Goal: Information Seeking & Learning: Learn about a topic

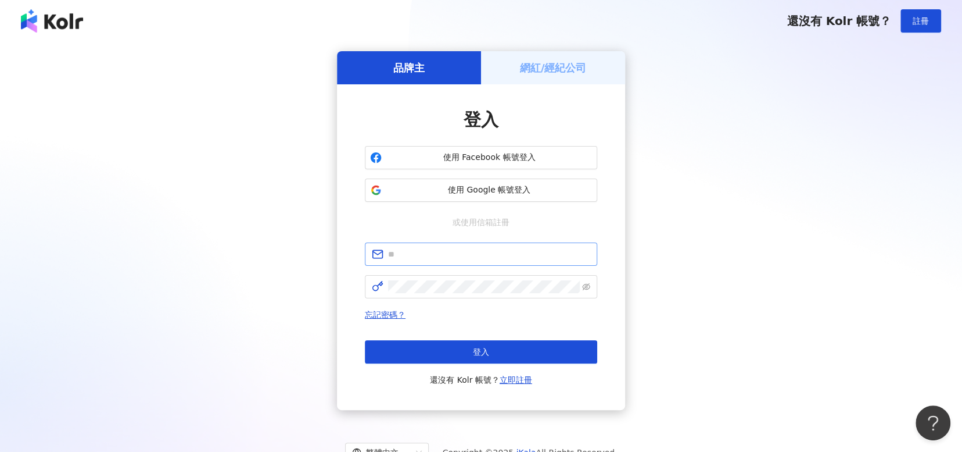
click at [453, 243] on span at bounding box center [481, 253] width 232 height 23
click at [461, 259] on input "text" at bounding box center [489, 254] width 202 height 13
type input "**********"
click button "登入" at bounding box center [481, 351] width 232 height 23
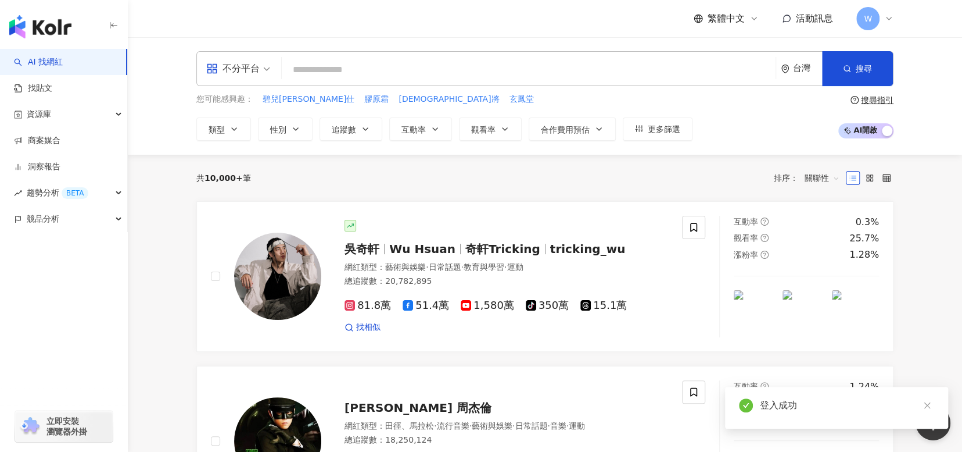
click at [660, 53] on div "不分平台 台灣 搜尋" at bounding box center [544, 68] width 697 height 35
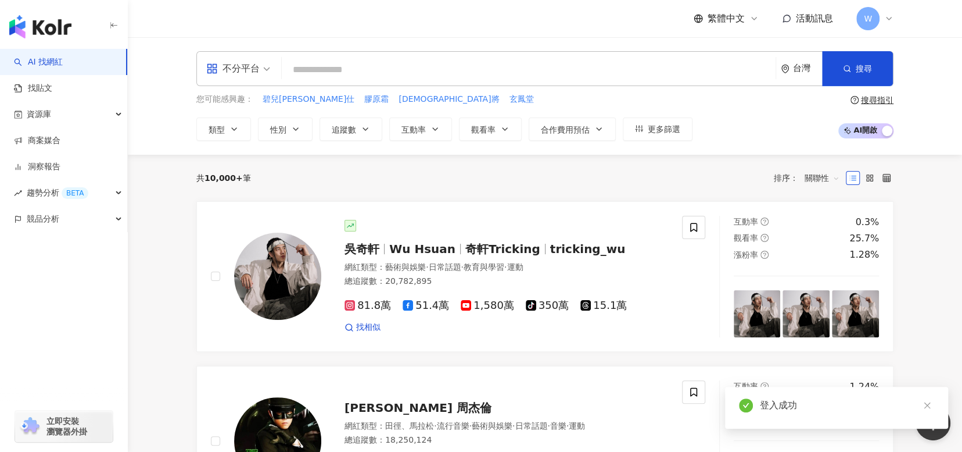
click at [547, 78] on input "search" at bounding box center [529, 70] width 485 height 22
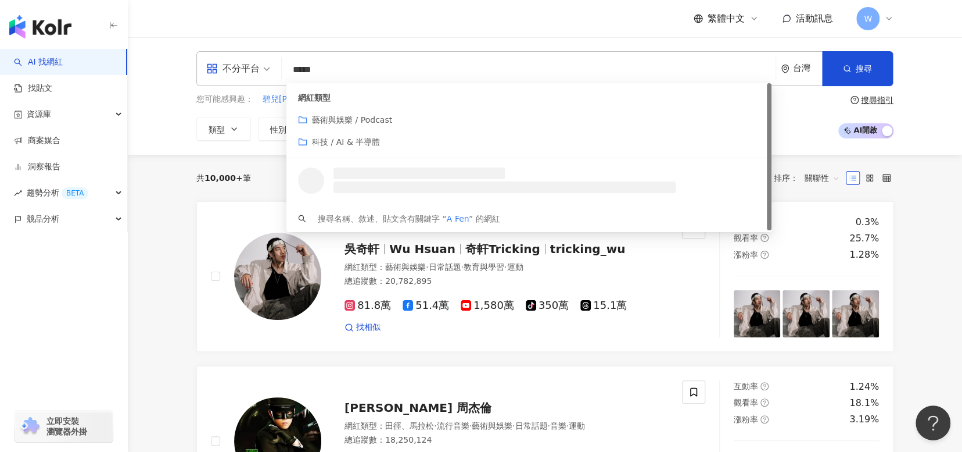
type input "******"
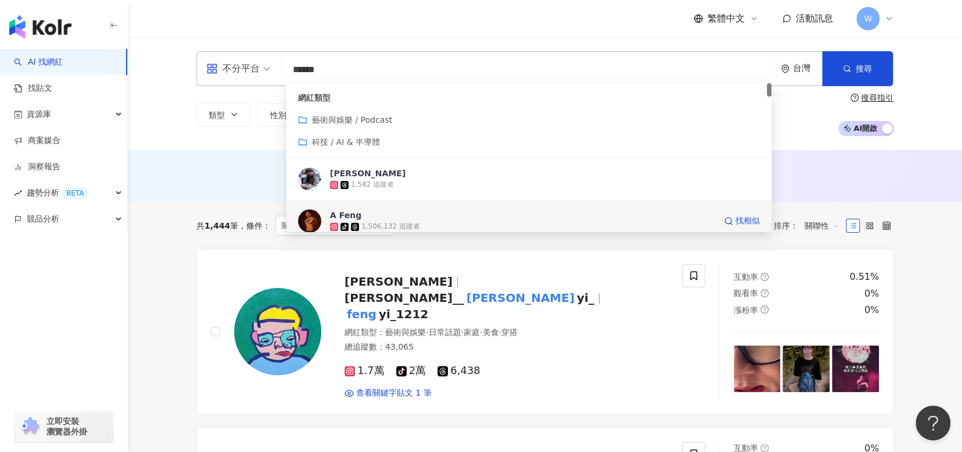
click at [484, 214] on span "A Feng" at bounding box center [522, 215] width 385 height 12
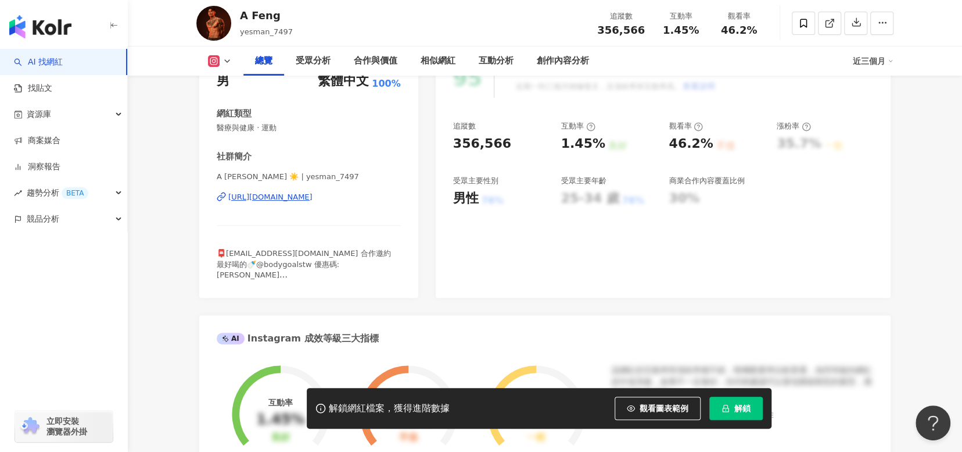
click at [313, 199] on div "[URL][DOMAIN_NAME]" at bounding box center [270, 197] width 84 height 10
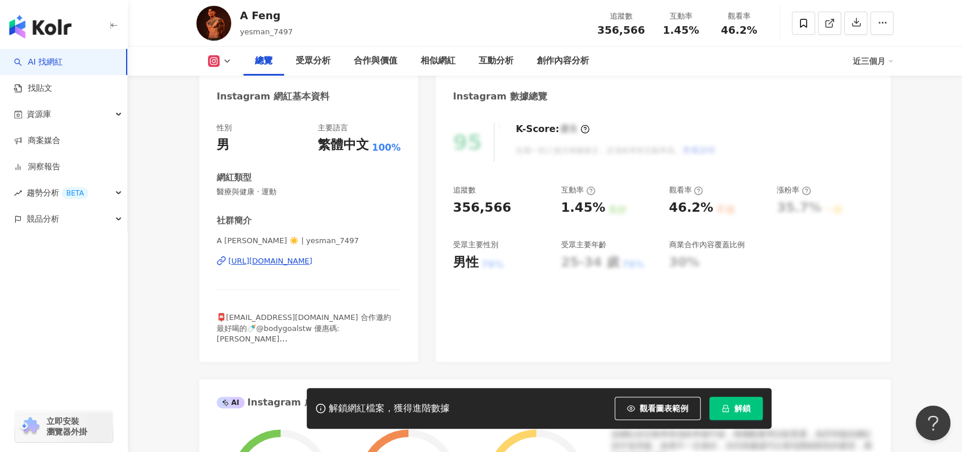
scroll to position [232, 0]
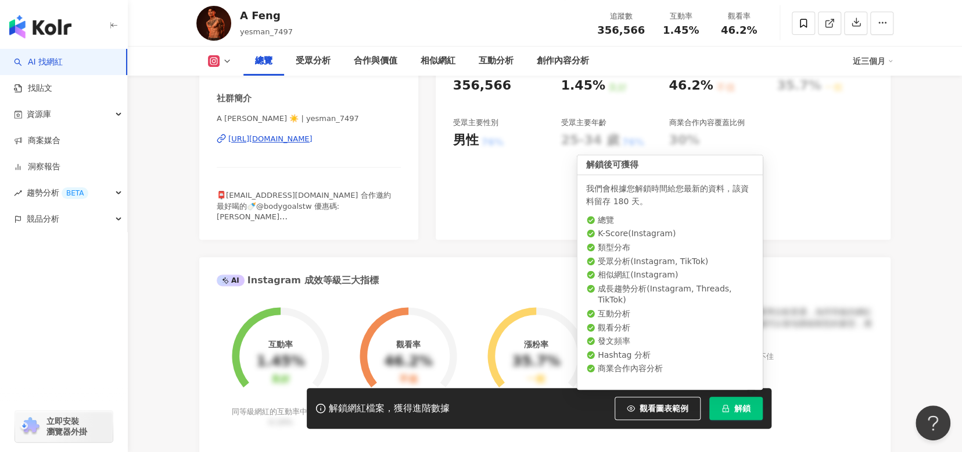
click at [730, 406] on button "解鎖" at bounding box center [736, 407] width 53 height 23
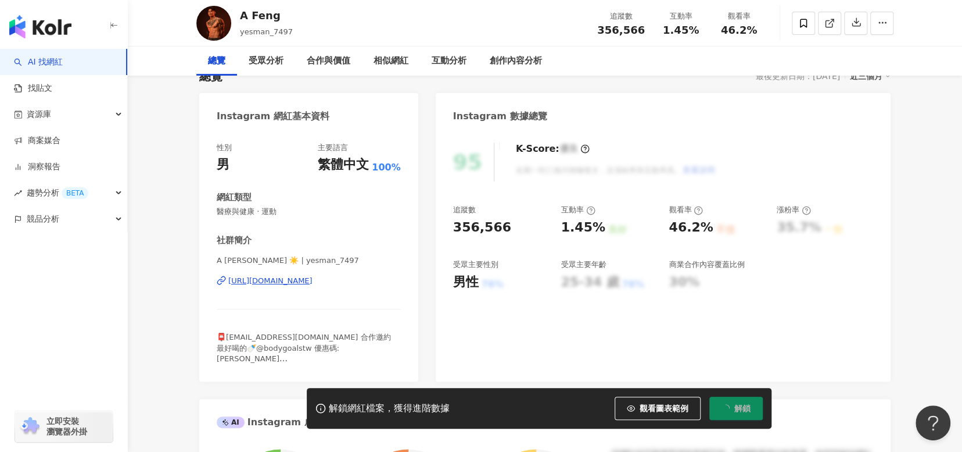
scroll to position [0, 0]
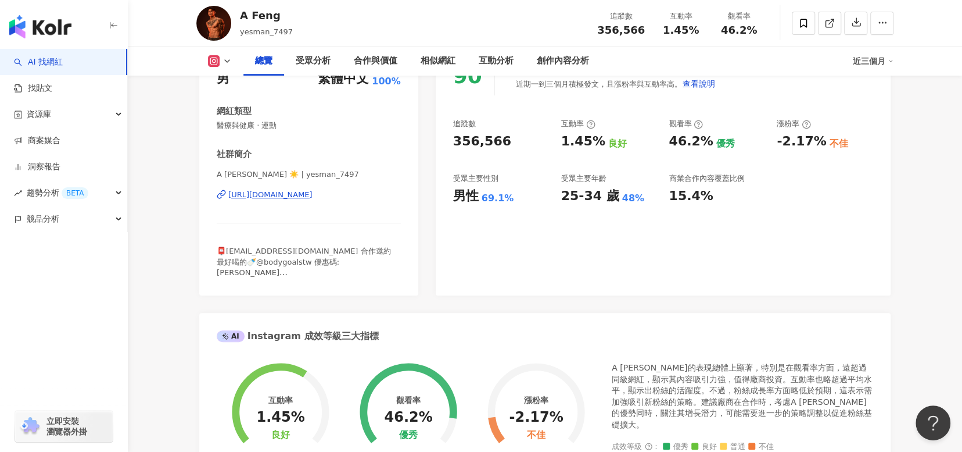
scroll to position [174, 0]
